Goal: Task Accomplishment & Management: Manage account settings

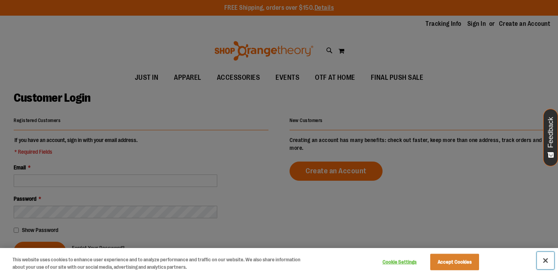
click at [544, 261] on button "Close" at bounding box center [545, 260] width 17 height 17
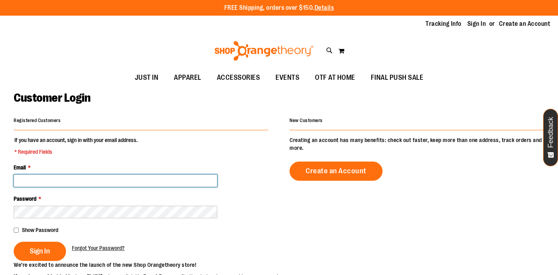
click at [196, 182] on input "Email *" at bounding box center [116, 180] width 204 height 13
type input "**********"
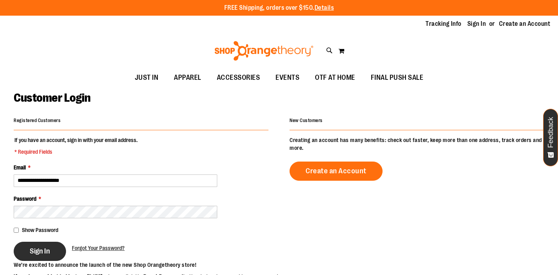
click at [53, 255] on button "Sign In" at bounding box center [40, 251] width 52 height 19
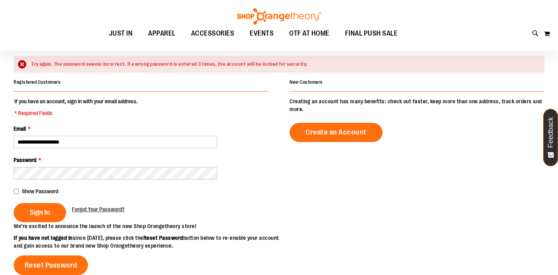
scroll to position [68, 0]
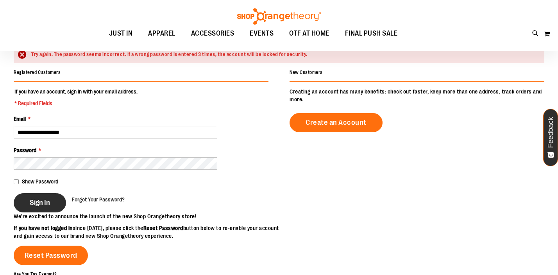
click at [33, 202] on span "Sign In" at bounding box center [40, 202] width 20 height 9
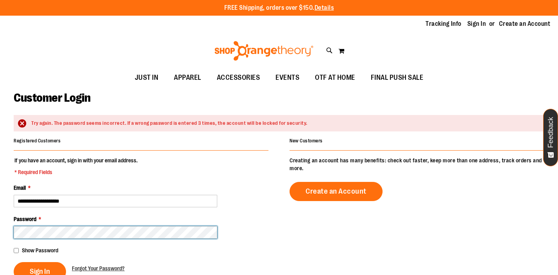
click at [14, 262] on button "Sign In" at bounding box center [40, 271] width 52 height 19
